Goal: Check status: Check status

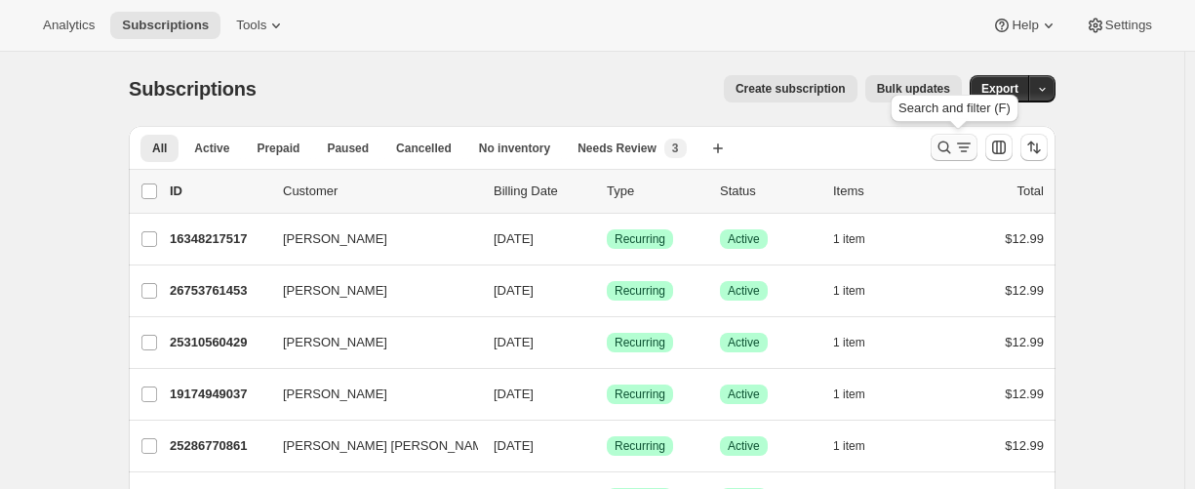
click at [943, 145] on icon "Search and filter results" at bounding box center [945, 148] width 20 height 20
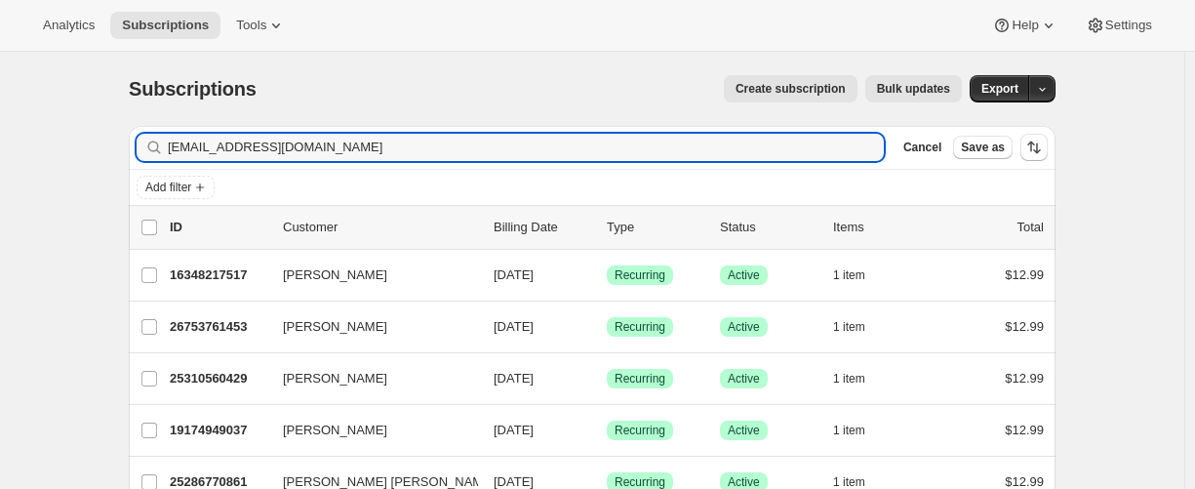
type input "[EMAIL_ADDRESS][DOMAIN_NAME]"
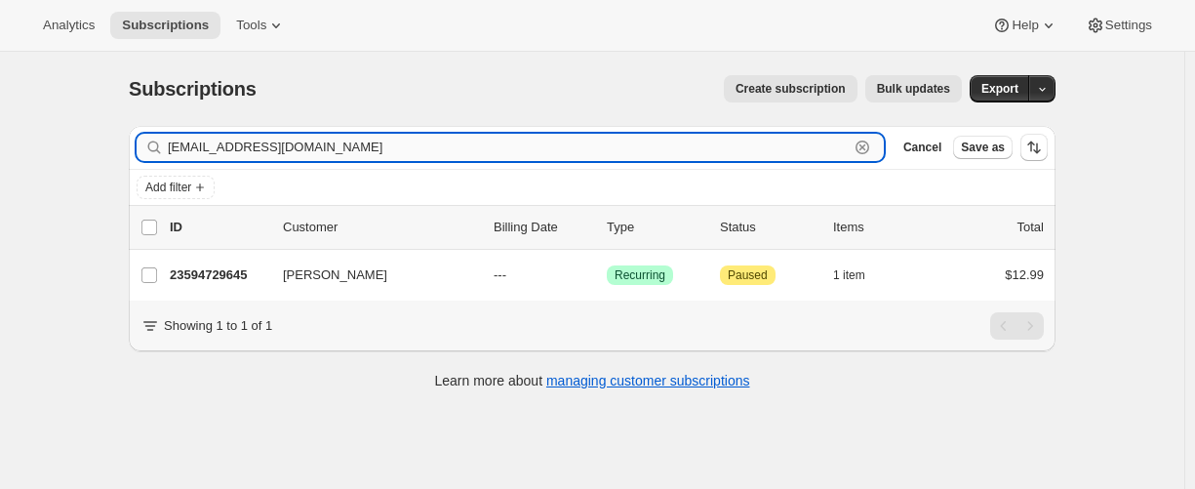
click at [295, 145] on input "[EMAIL_ADDRESS][DOMAIN_NAME]" at bounding box center [508, 147] width 681 height 27
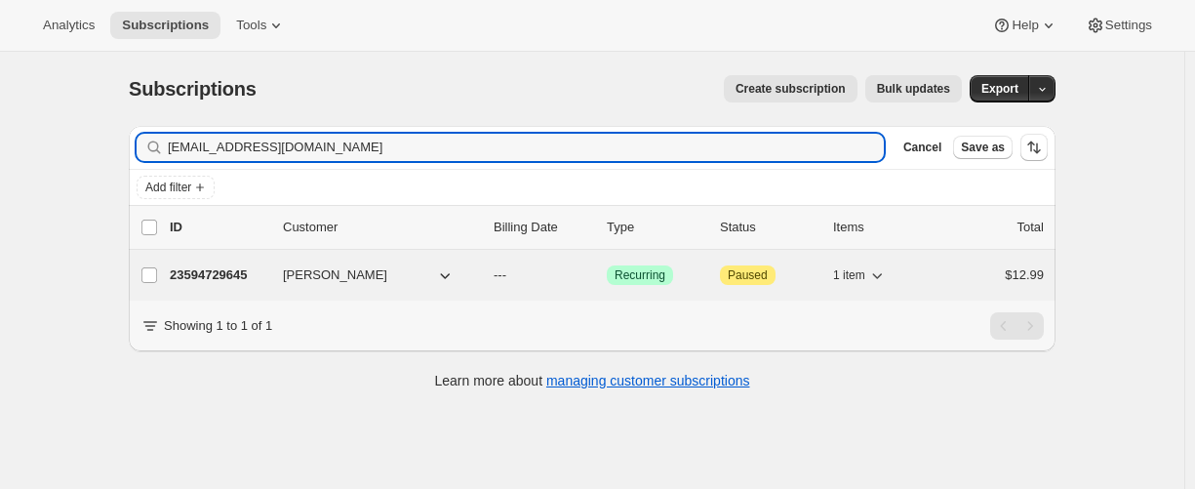
click at [203, 271] on p "23594729645" at bounding box center [219, 275] width 98 height 20
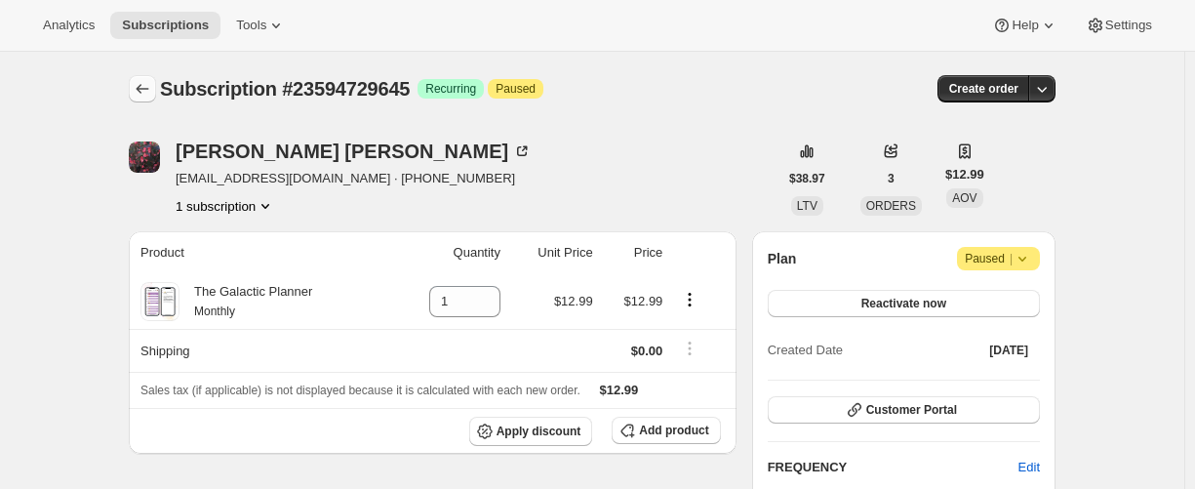
click at [152, 91] on icon "Subscriptions" at bounding box center [143, 89] width 20 height 20
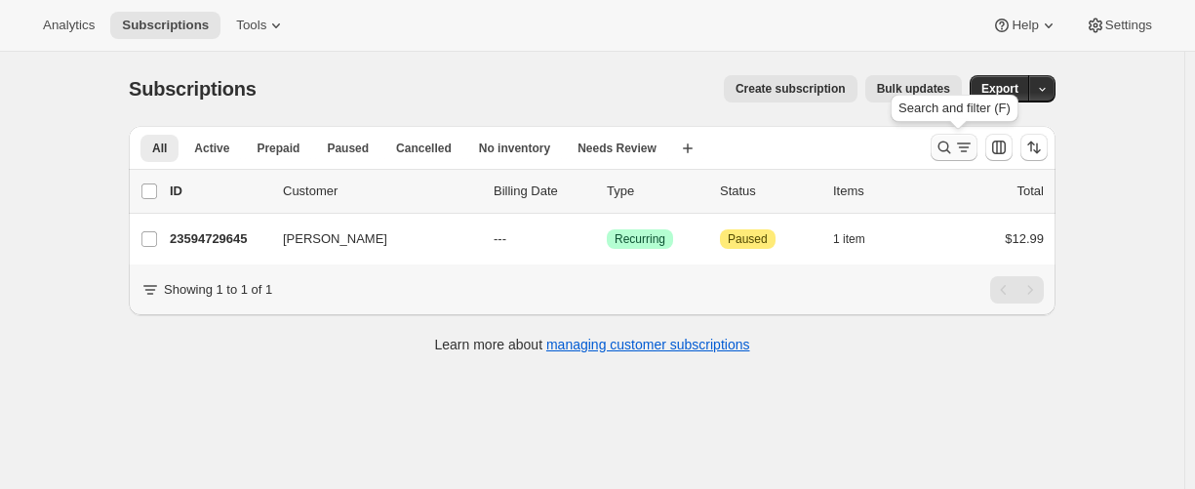
click at [950, 153] on icon "Search and filter results" at bounding box center [945, 148] width 20 height 20
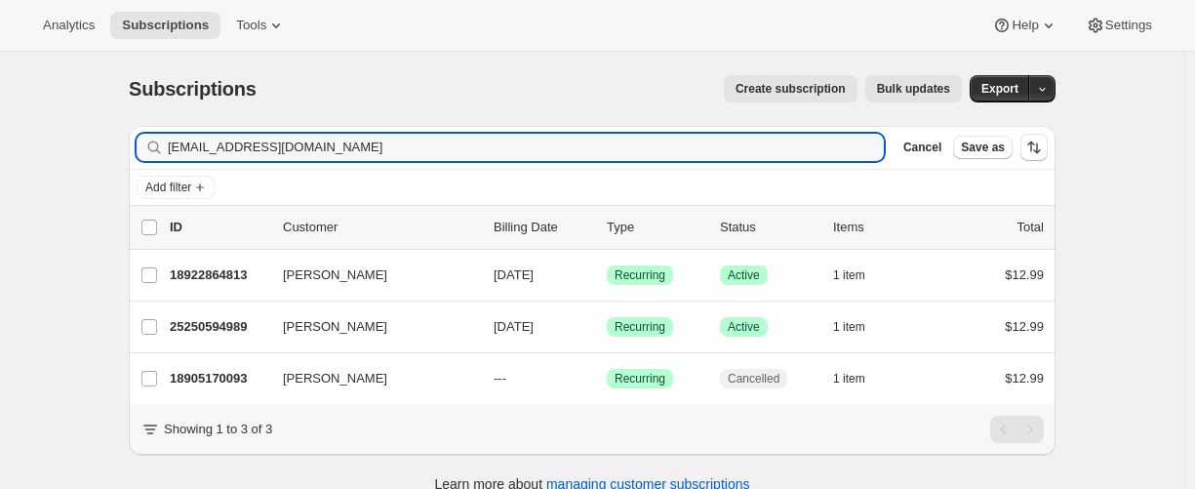
type input "[EMAIL_ADDRESS][DOMAIN_NAME]"
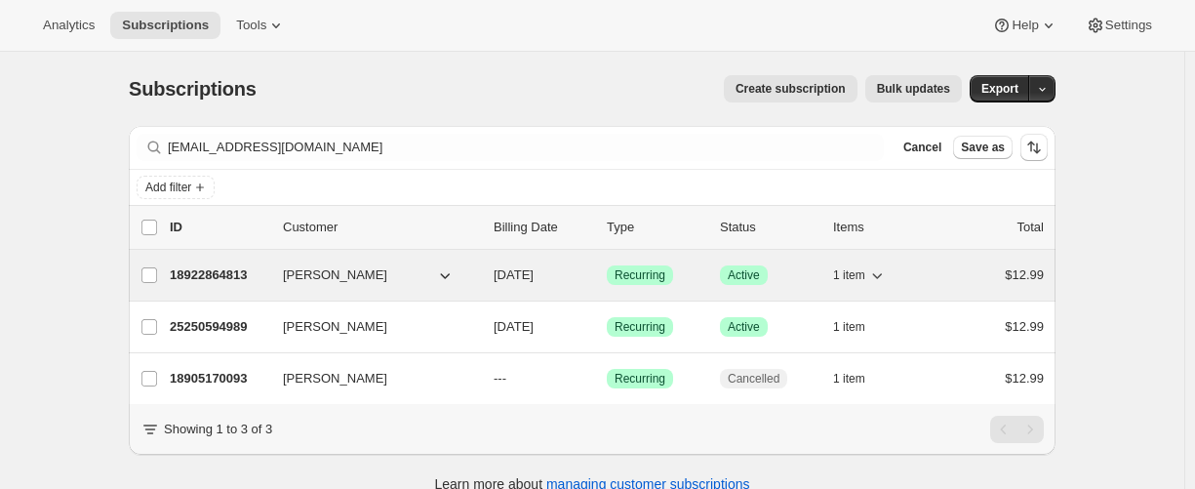
click at [231, 277] on p "18922864813" at bounding box center [219, 275] width 98 height 20
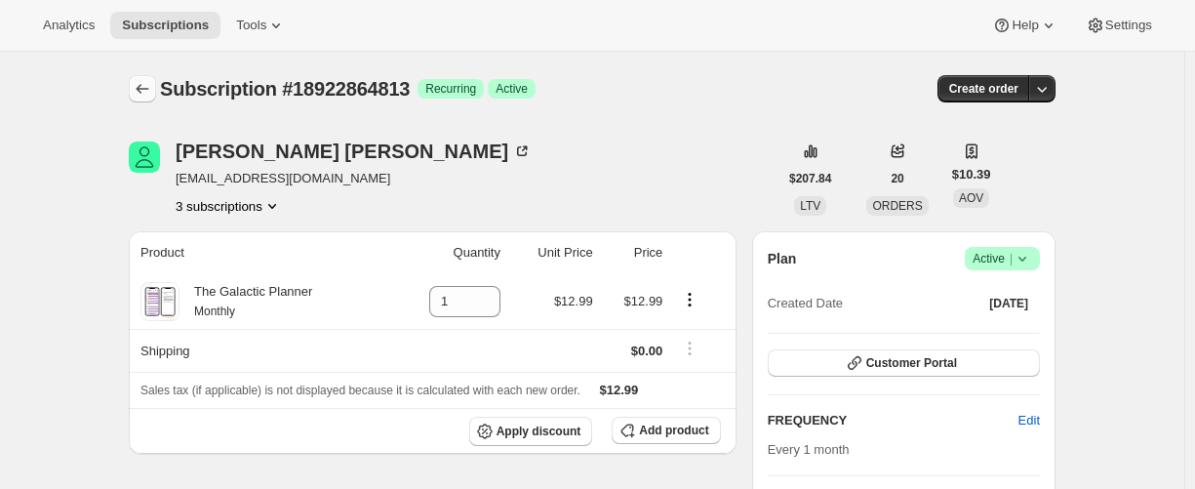
click at [138, 89] on icon "Subscriptions" at bounding box center [143, 89] width 20 height 20
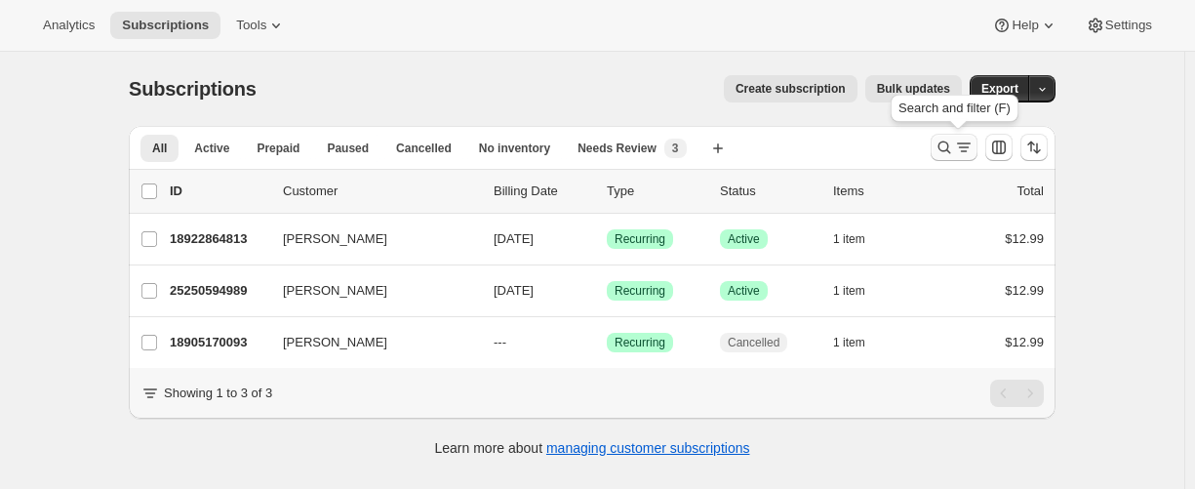
click at [941, 149] on icon "Search and filter results" at bounding box center [945, 148] width 20 height 20
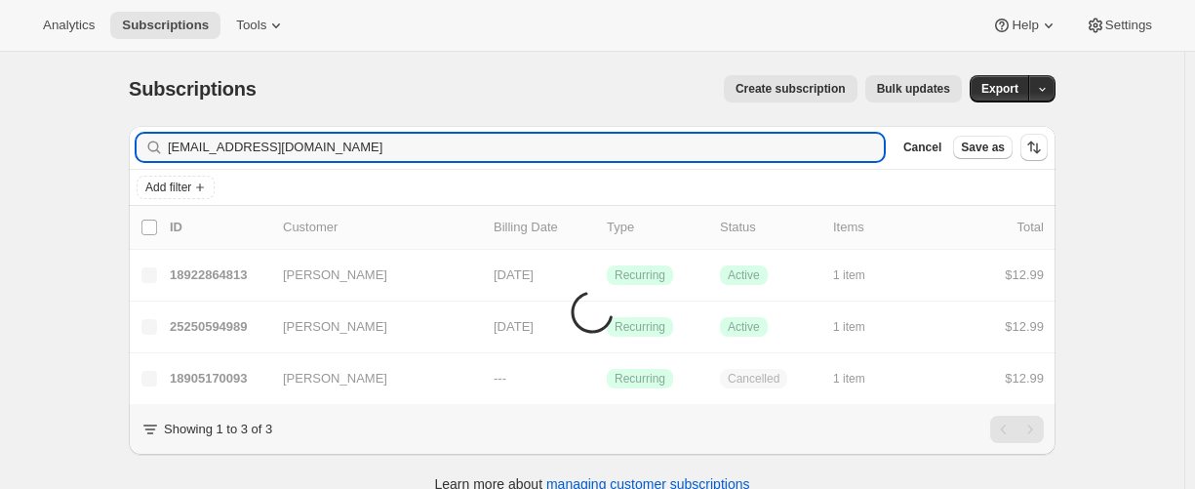
type input "carolchalmerswalsh@gmail.com"
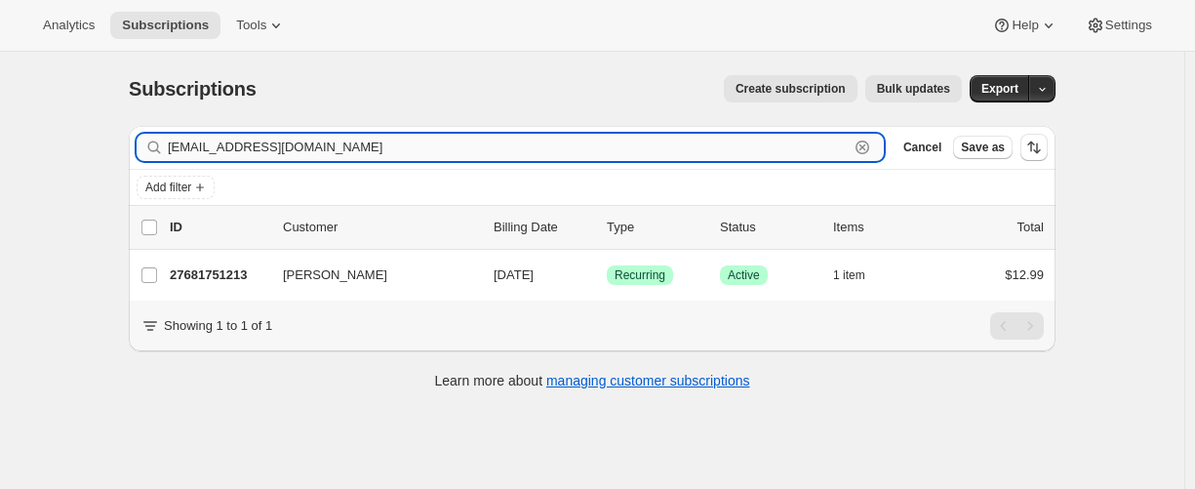
click at [344, 160] on input "carolchalmerswalsh@gmail.com" at bounding box center [508, 147] width 681 height 27
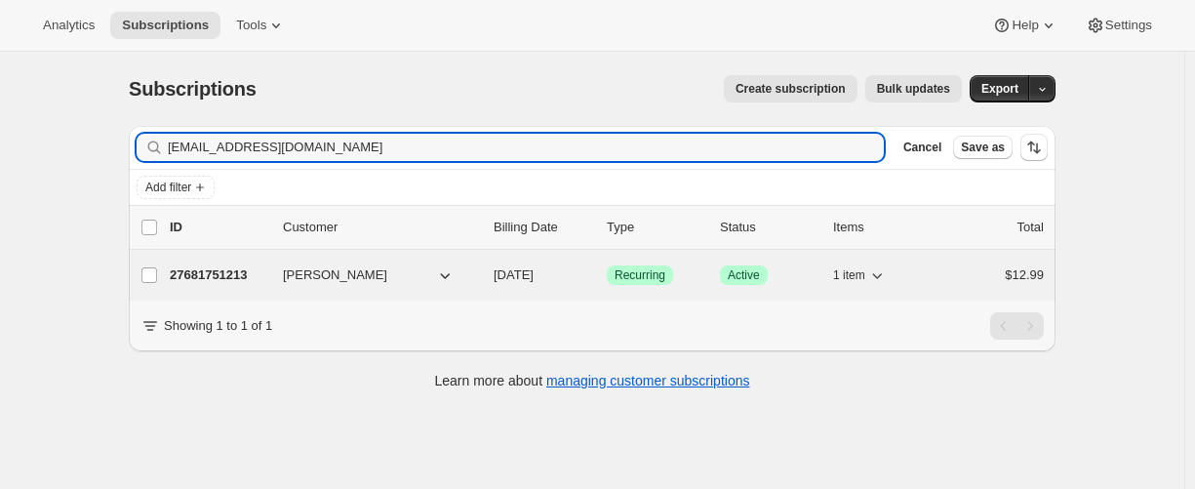
click at [213, 269] on p "27681751213" at bounding box center [219, 275] width 98 height 20
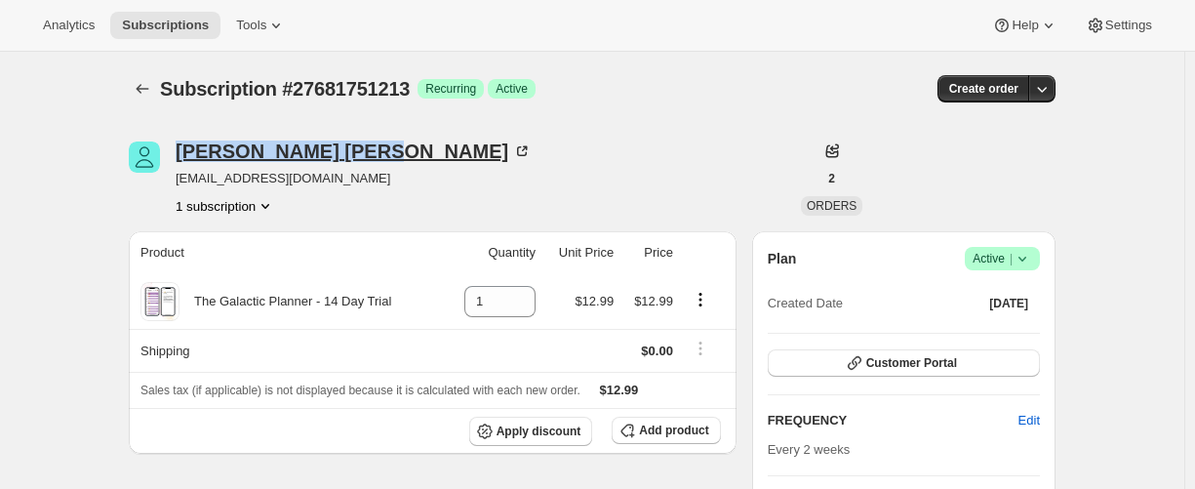
drag, startPoint x: 174, startPoint y: 147, endPoint x: 295, endPoint y: 153, distance: 121.2
click at [295, 153] on div "Carol Walsh carolchalmerswalsh@gmail.com 1 subscription" at bounding box center [453, 179] width 649 height 74
copy div "Carol Walsh"
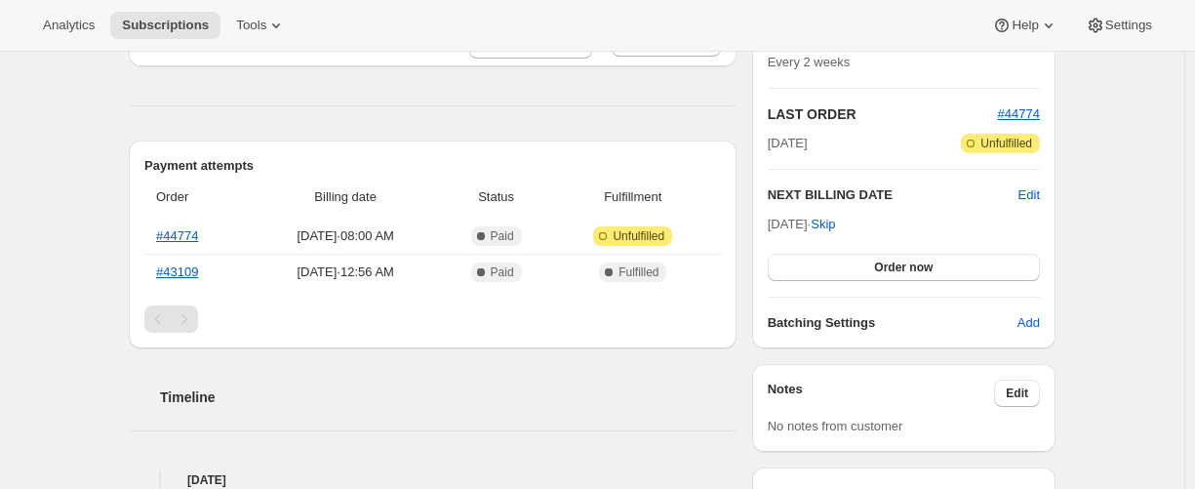
scroll to position [454, 0]
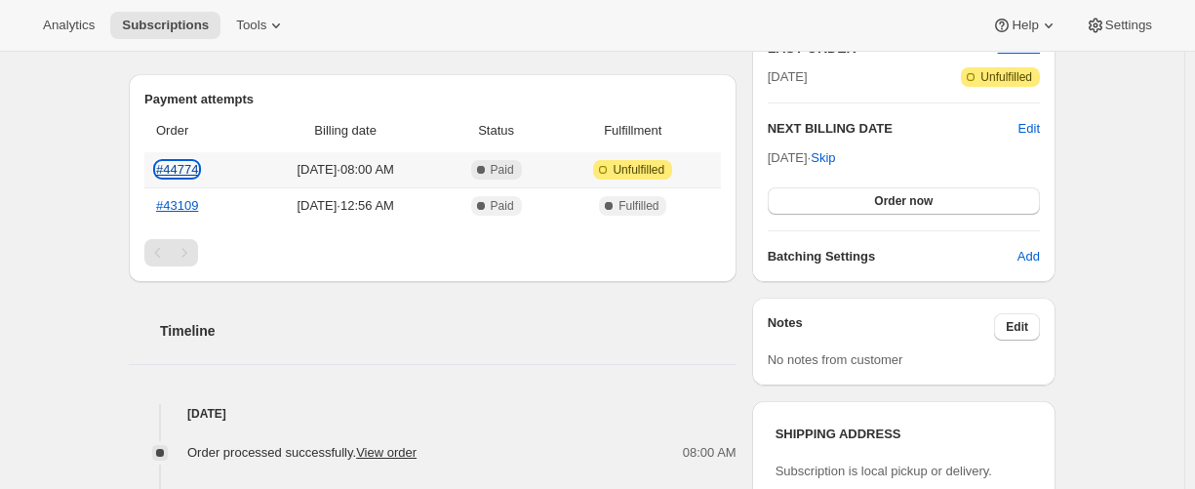
click at [195, 167] on link "#44774" at bounding box center [177, 169] width 42 height 15
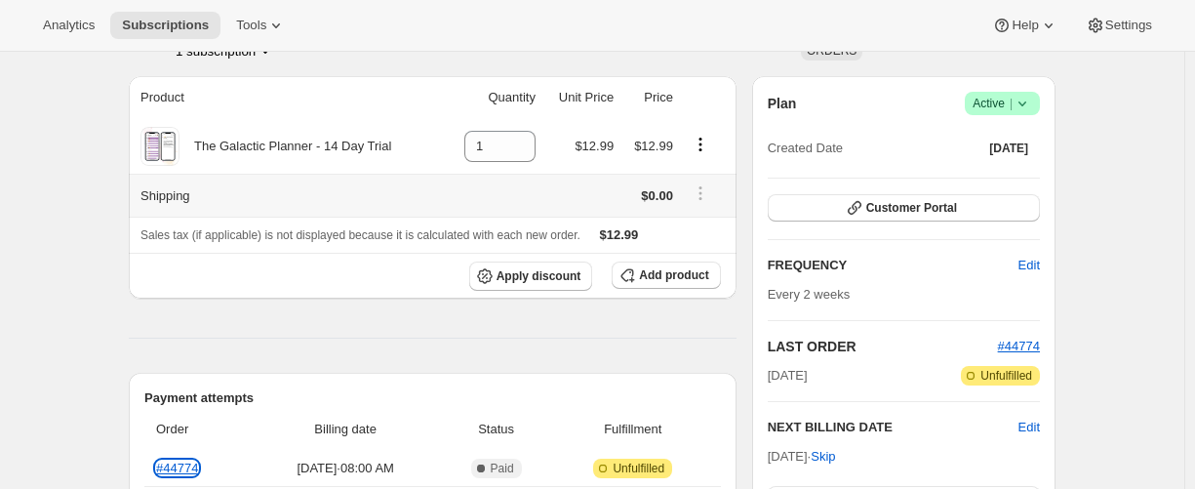
scroll to position [0, 0]
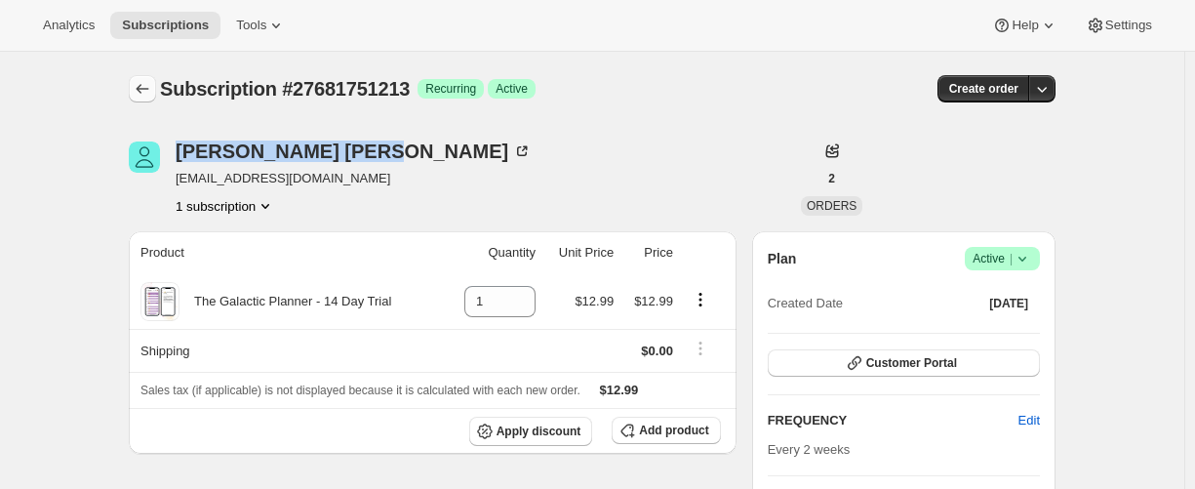
click at [141, 91] on icon "Subscriptions" at bounding box center [143, 89] width 20 height 20
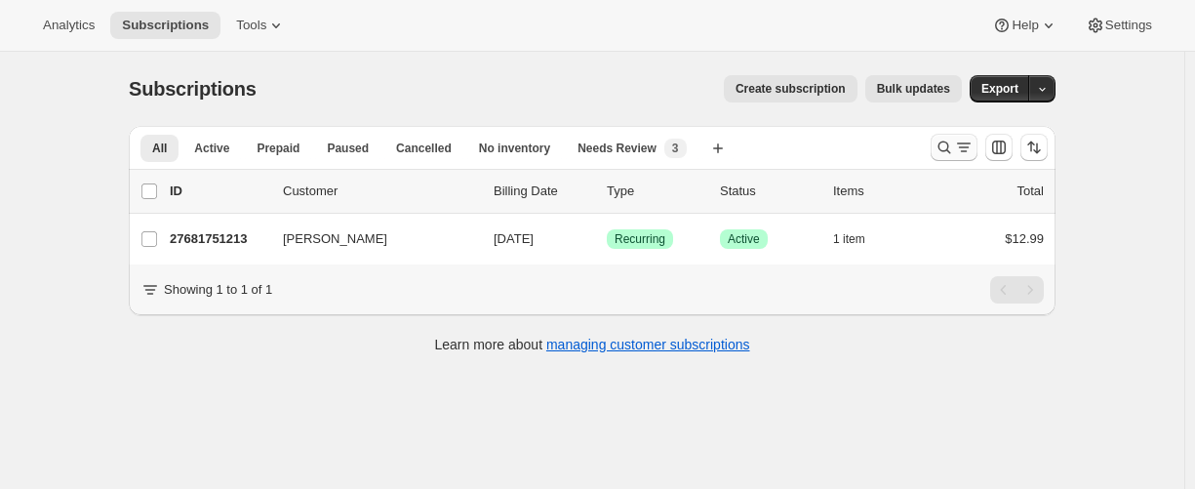
click at [945, 148] on icon "Search and filter results" at bounding box center [945, 148] width 13 height 13
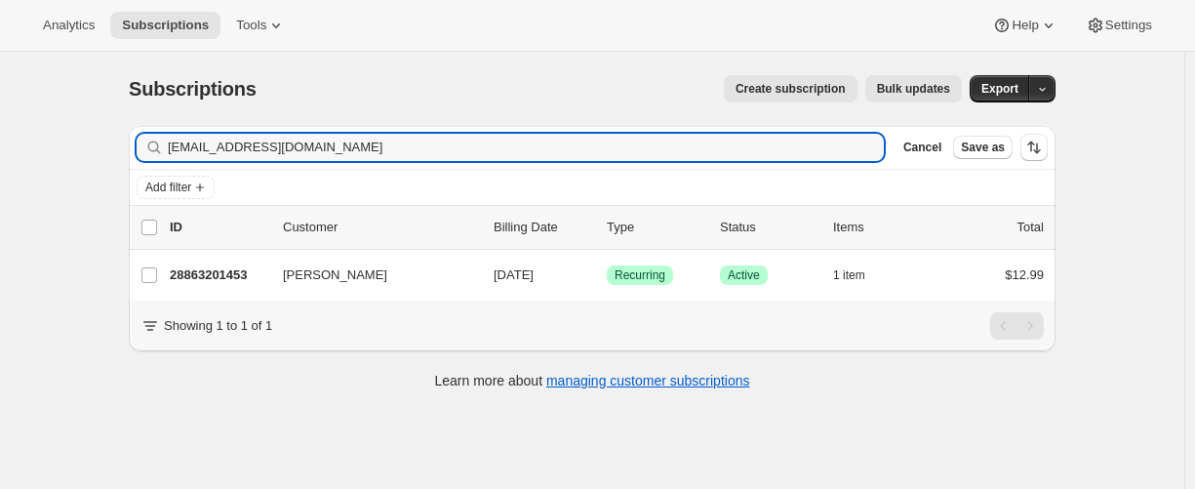
type input "amigojoe2@yahoo.com"
click at [311, 156] on input "amigojoe2@yahoo.com" at bounding box center [508, 147] width 681 height 27
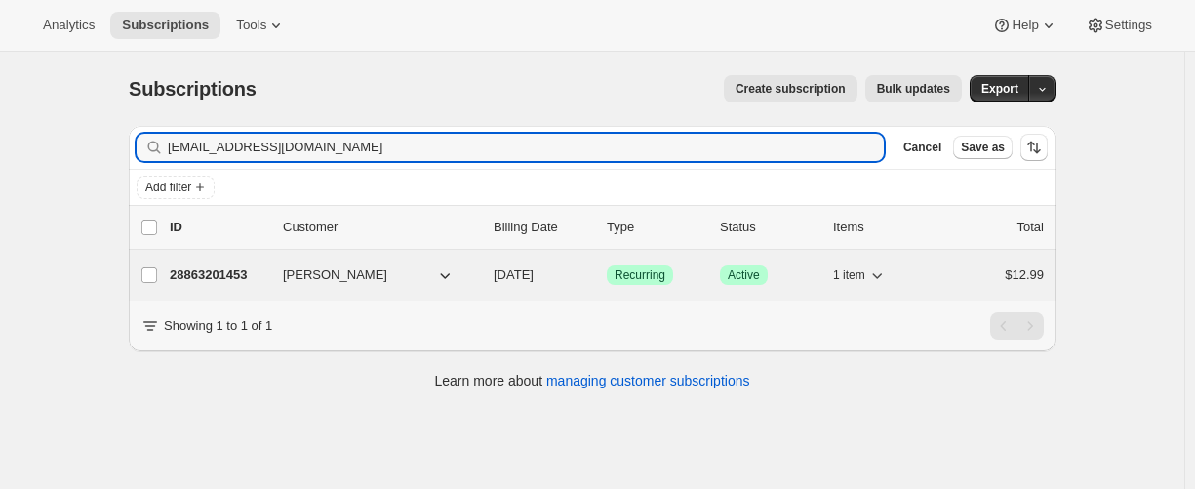
click at [220, 269] on p "28863201453" at bounding box center [219, 275] width 98 height 20
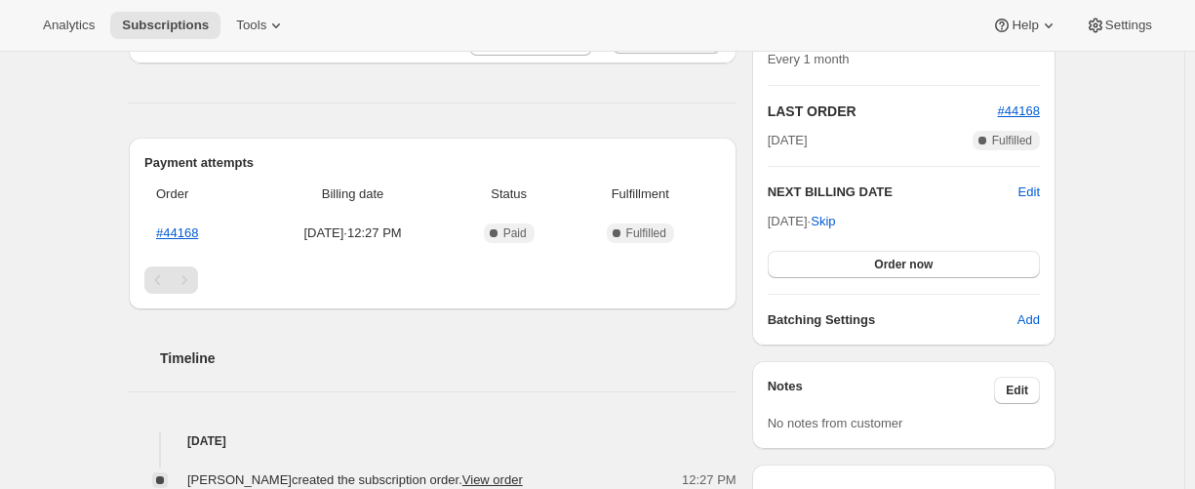
scroll to position [293, 0]
